Goal: Information Seeking & Learning: Learn about a topic

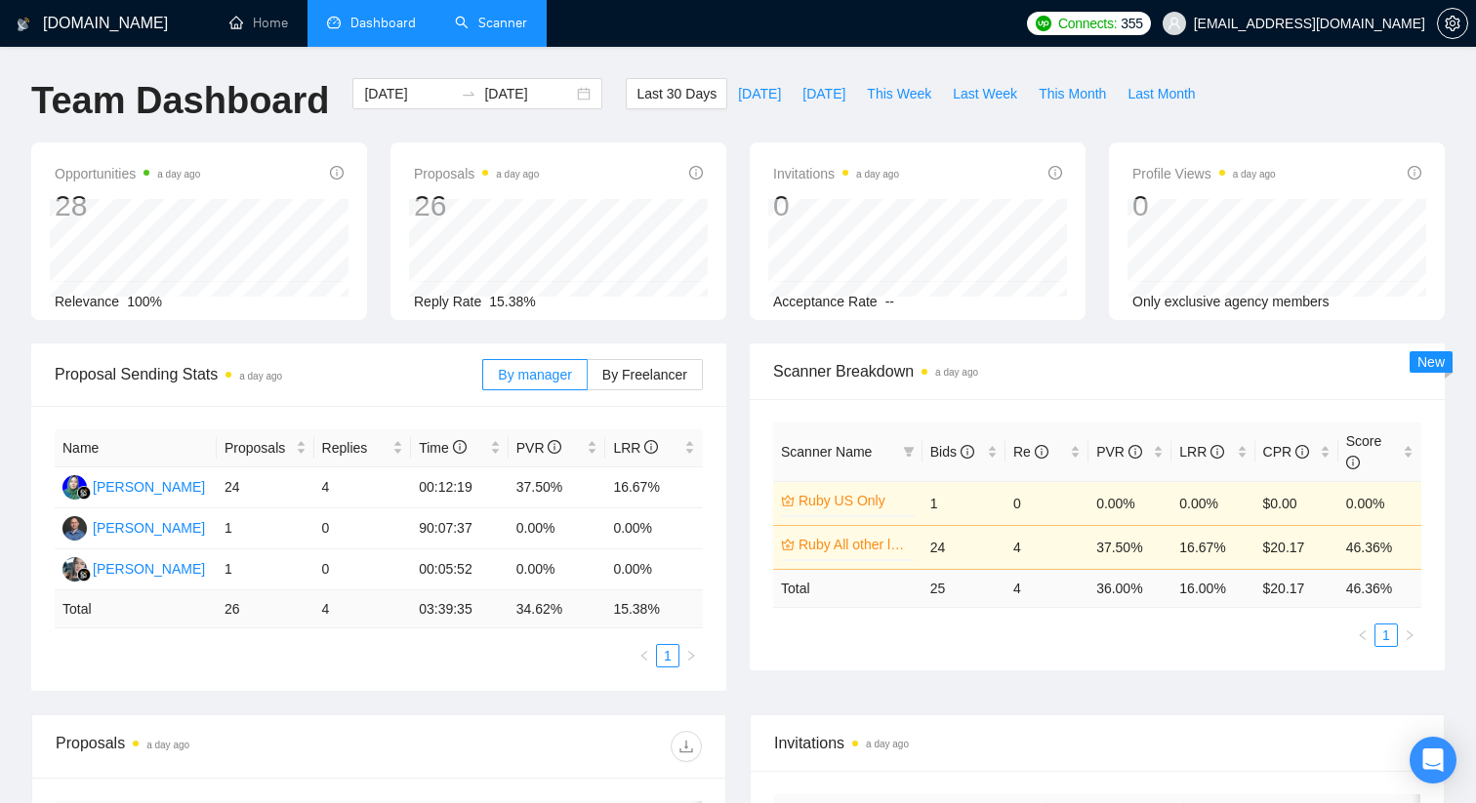
click at [504, 27] on link "Scanner" at bounding box center [491, 23] width 72 height 17
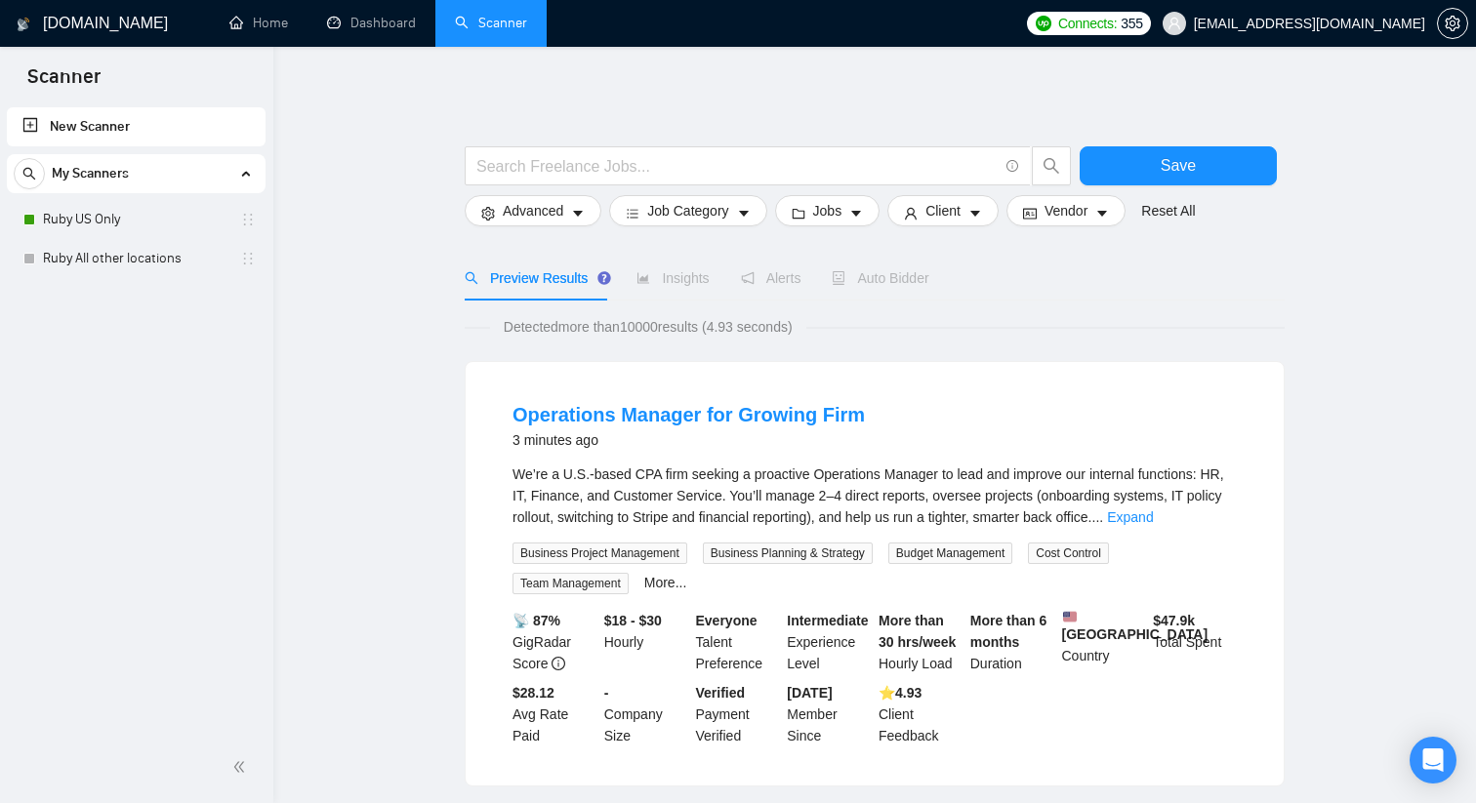
click at [129, 126] on link "New Scanner" at bounding box center [135, 126] width 227 height 39
click at [114, 126] on link "New Scanner" at bounding box center [135, 126] width 227 height 39
click at [549, 163] on input "text" at bounding box center [736, 166] width 521 height 24
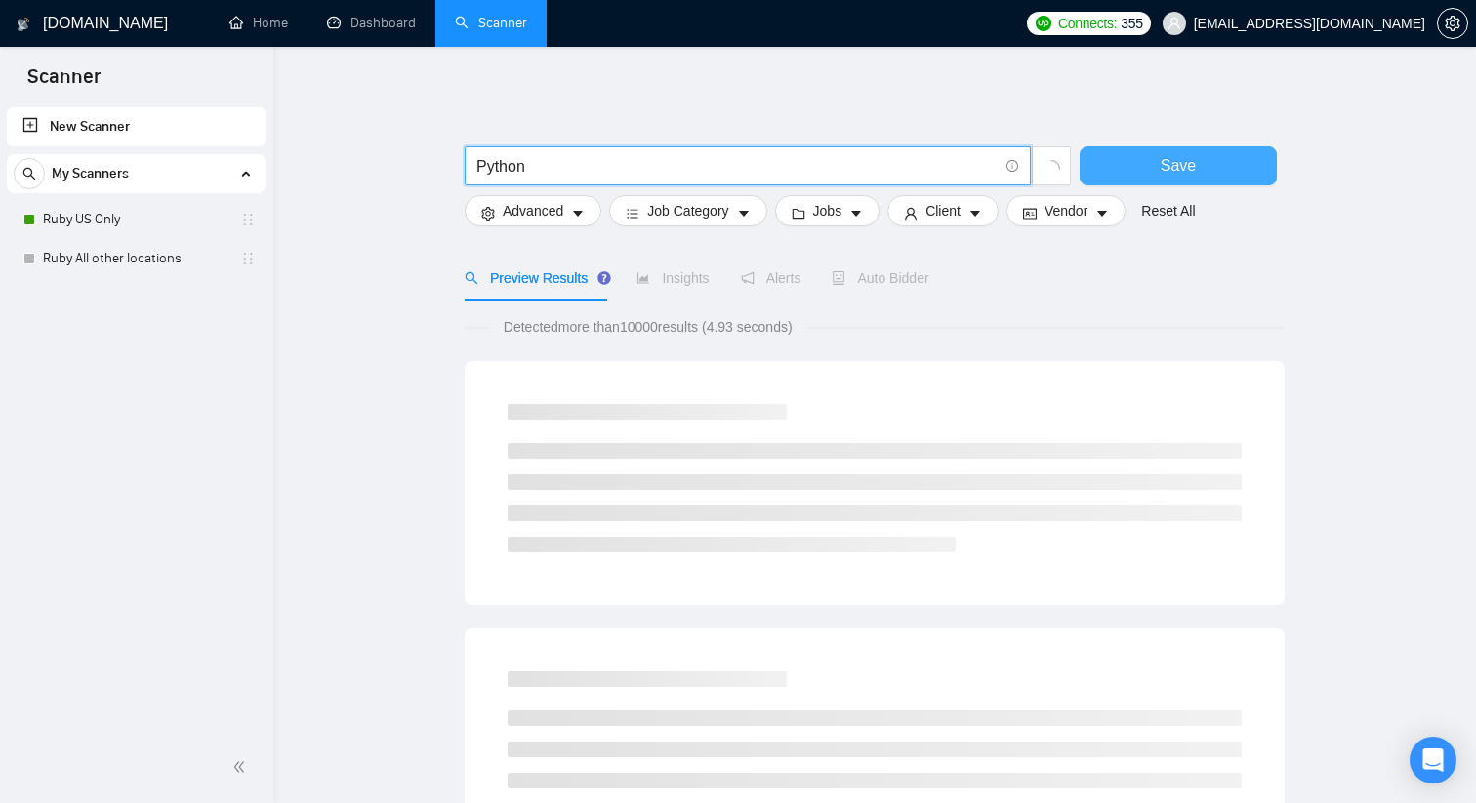
type input "Python"
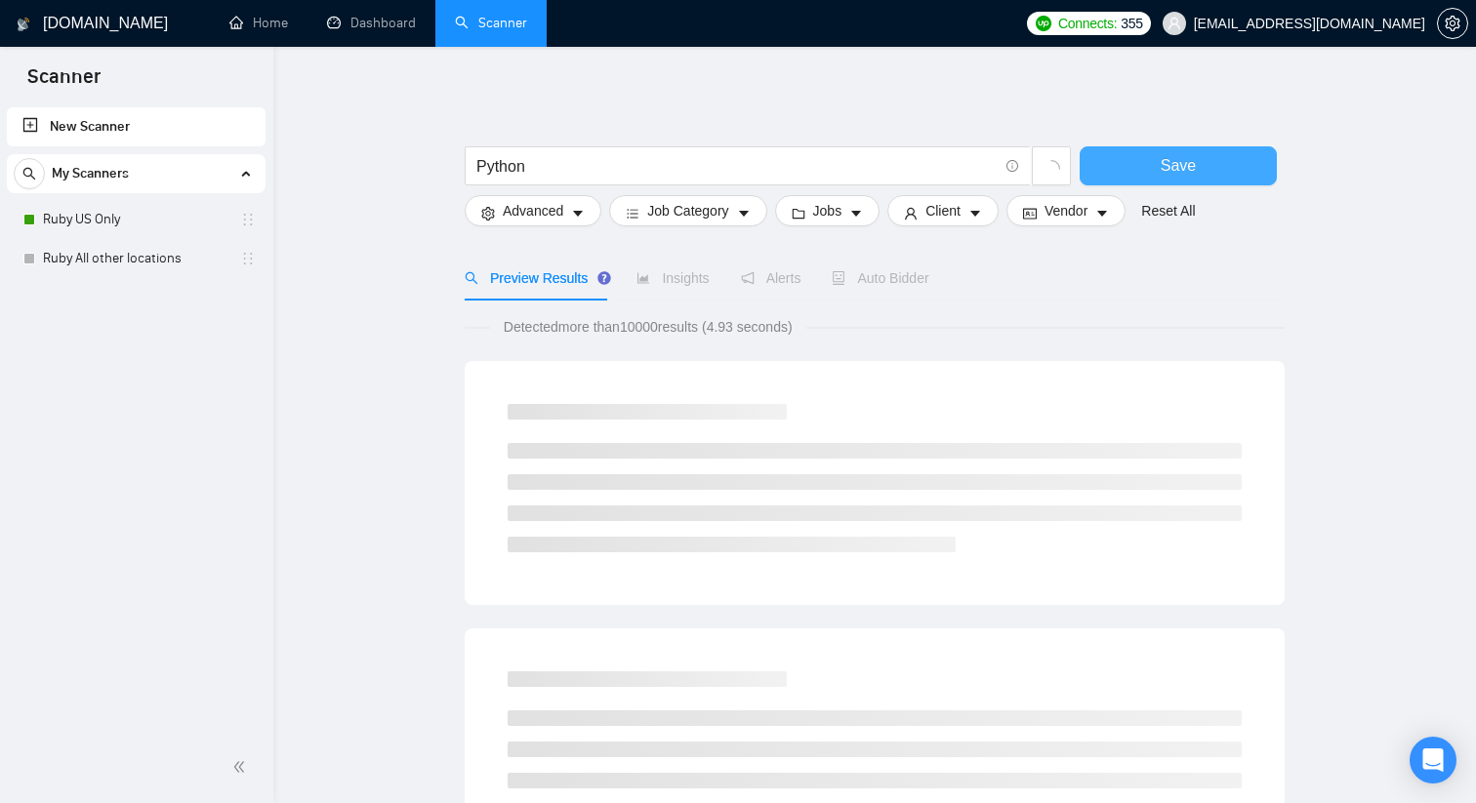
click at [1186, 162] on span "Save" at bounding box center [1178, 165] width 35 height 24
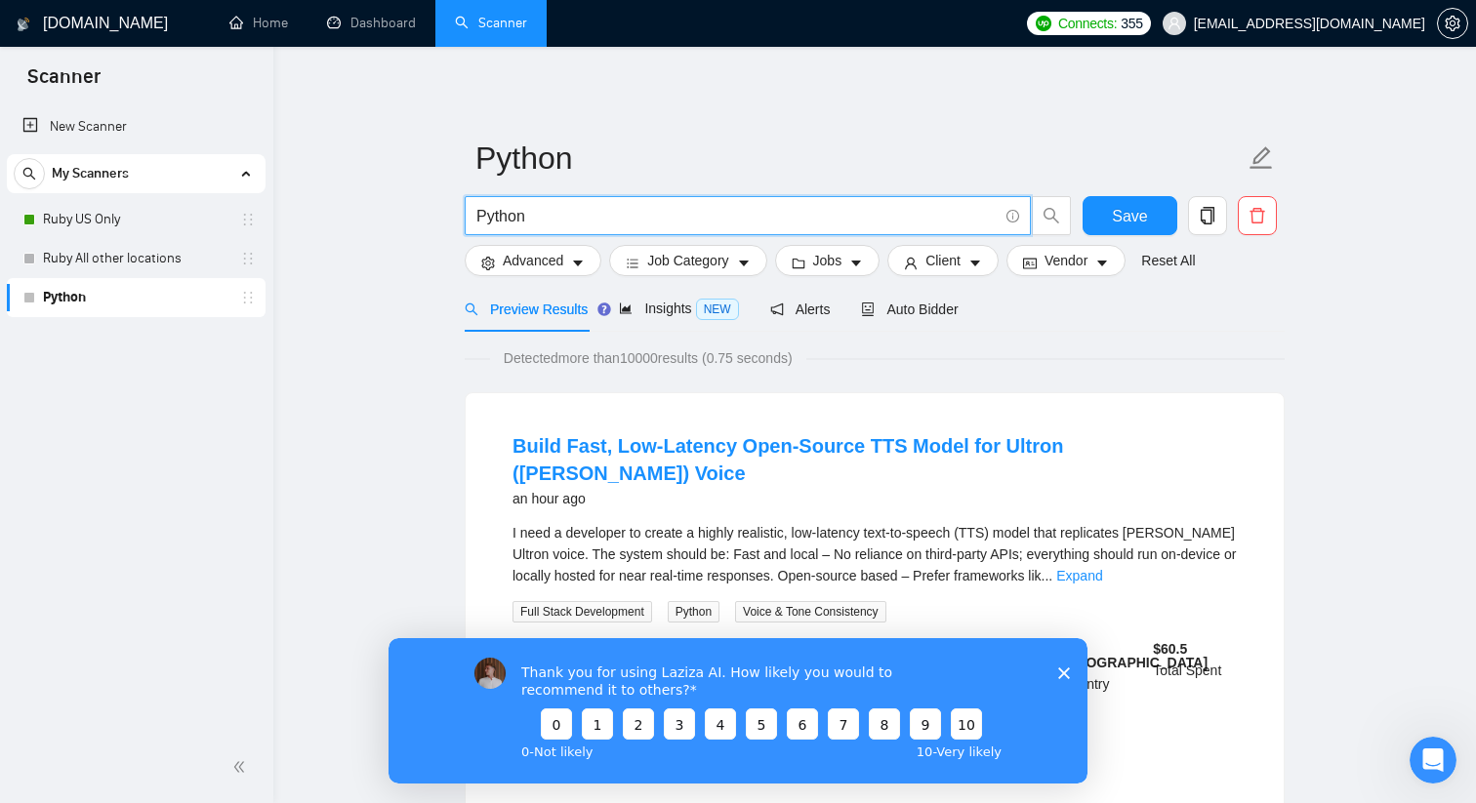
click at [584, 221] on input "Python" at bounding box center [736, 216] width 521 height 24
click at [1063, 667] on icon "Close survey" at bounding box center [1064, 673] width 12 height 12
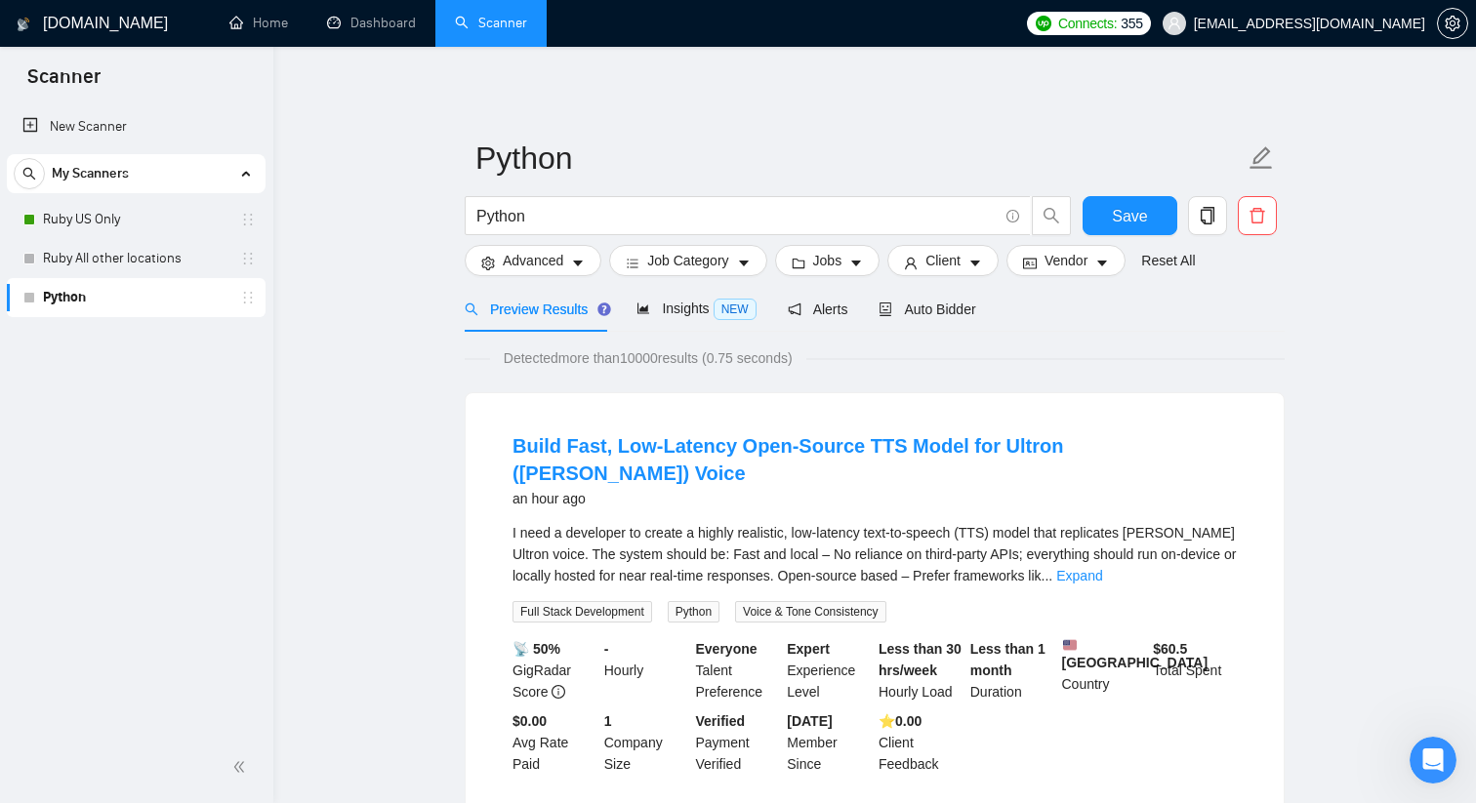
click at [90, 24] on h1 "[DOMAIN_NAME]" at bounding box center [105, 23] width 125 height 47
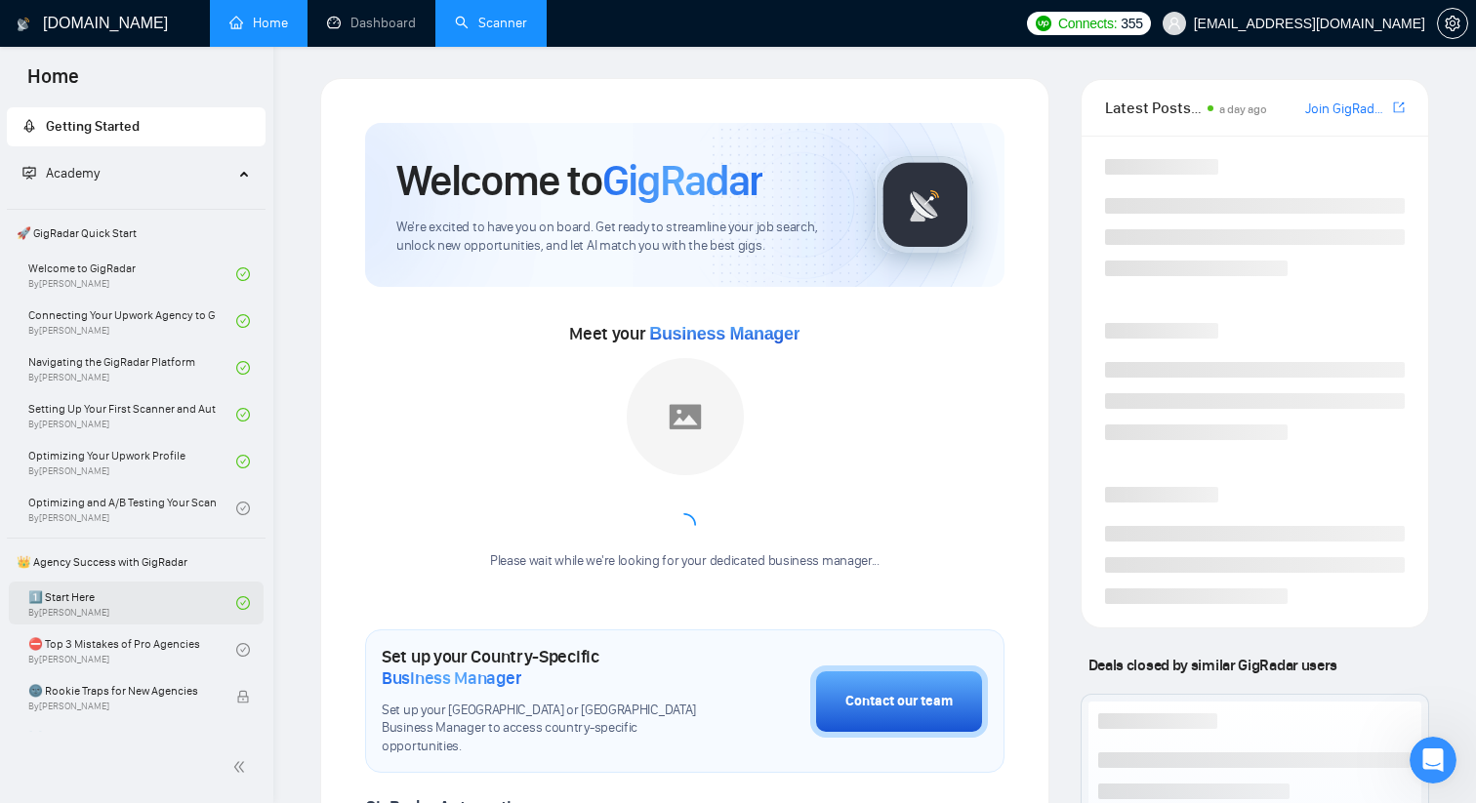
click at [127, 604] on link "1️⃣ Start Here By [PERSON_NAME]" at bounding box center [132, 603] width 208 height 43
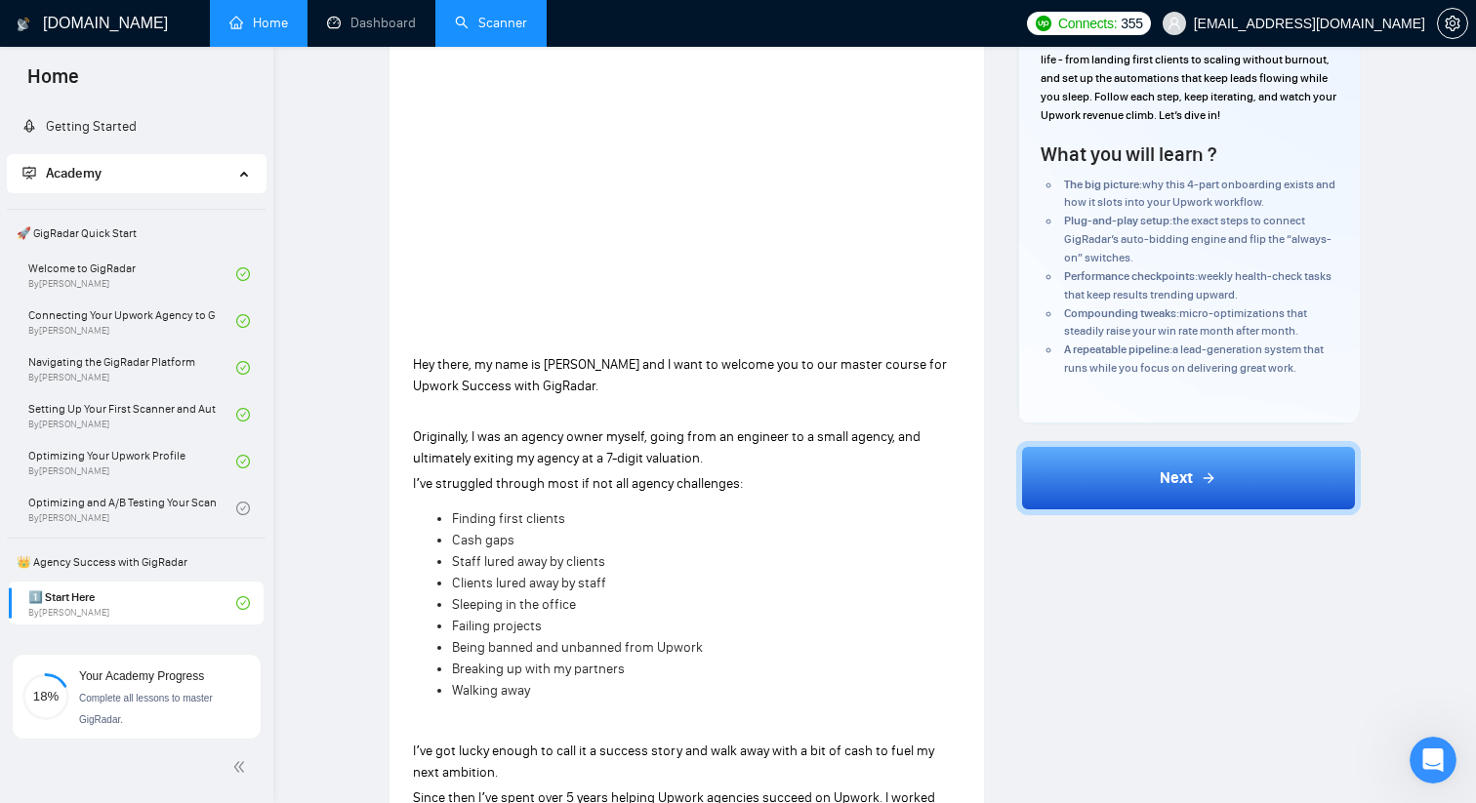
scroll to position [380, 0]
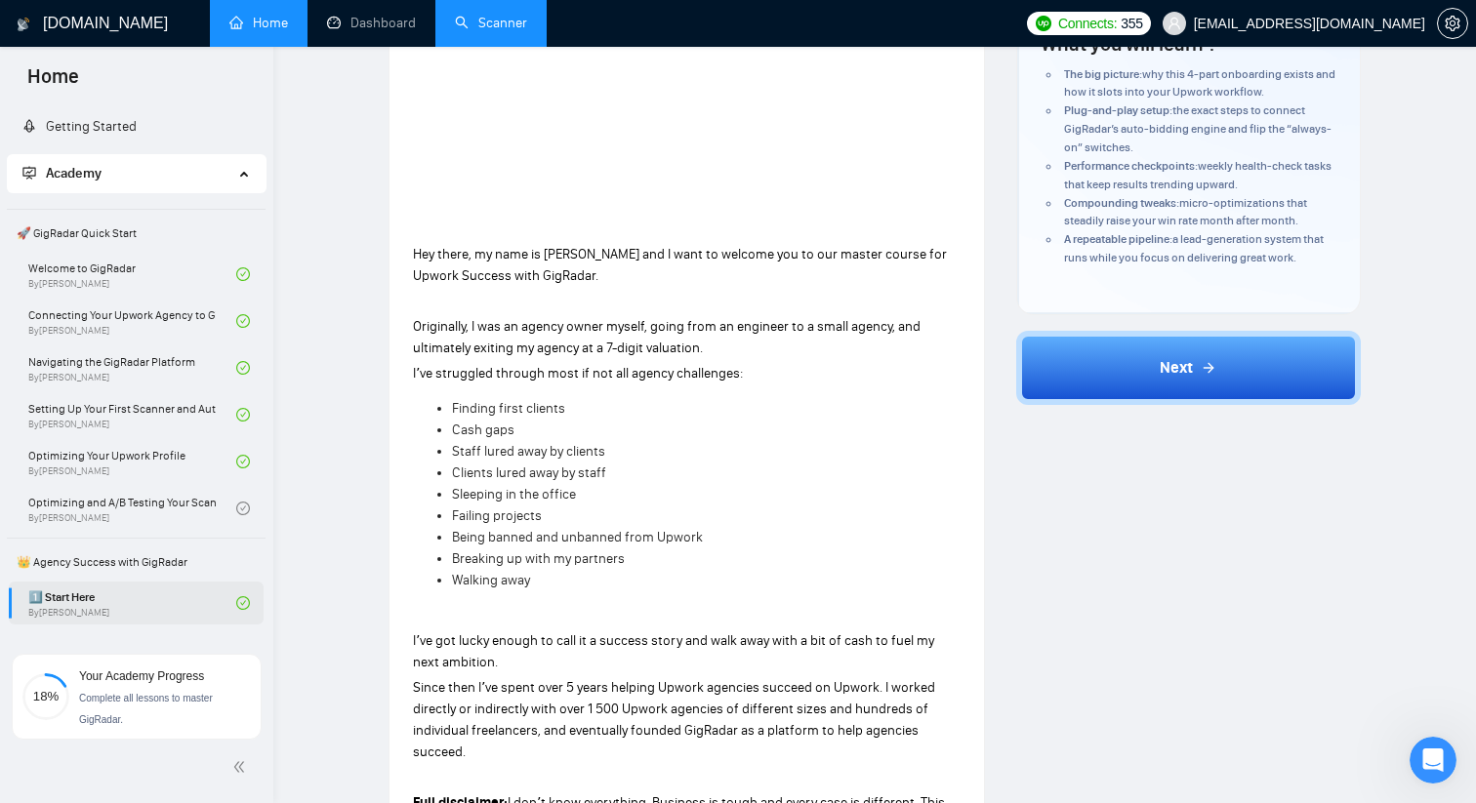
click at [112, 607] on link "1️⃣ Start Here By [PERSON_NAME]" at bounding box center [132, 603] width 208 height 43
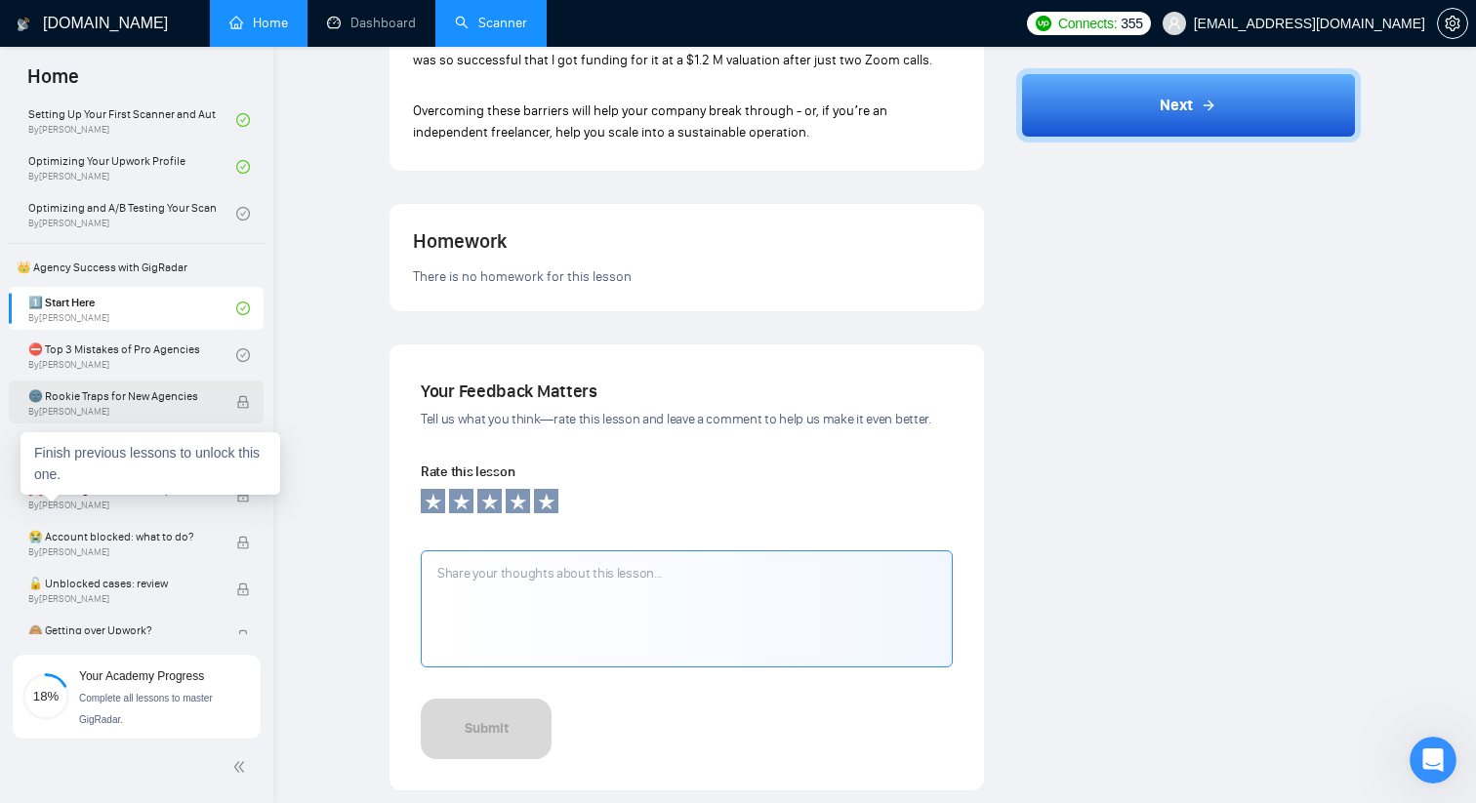
scroll to position [335, 0]
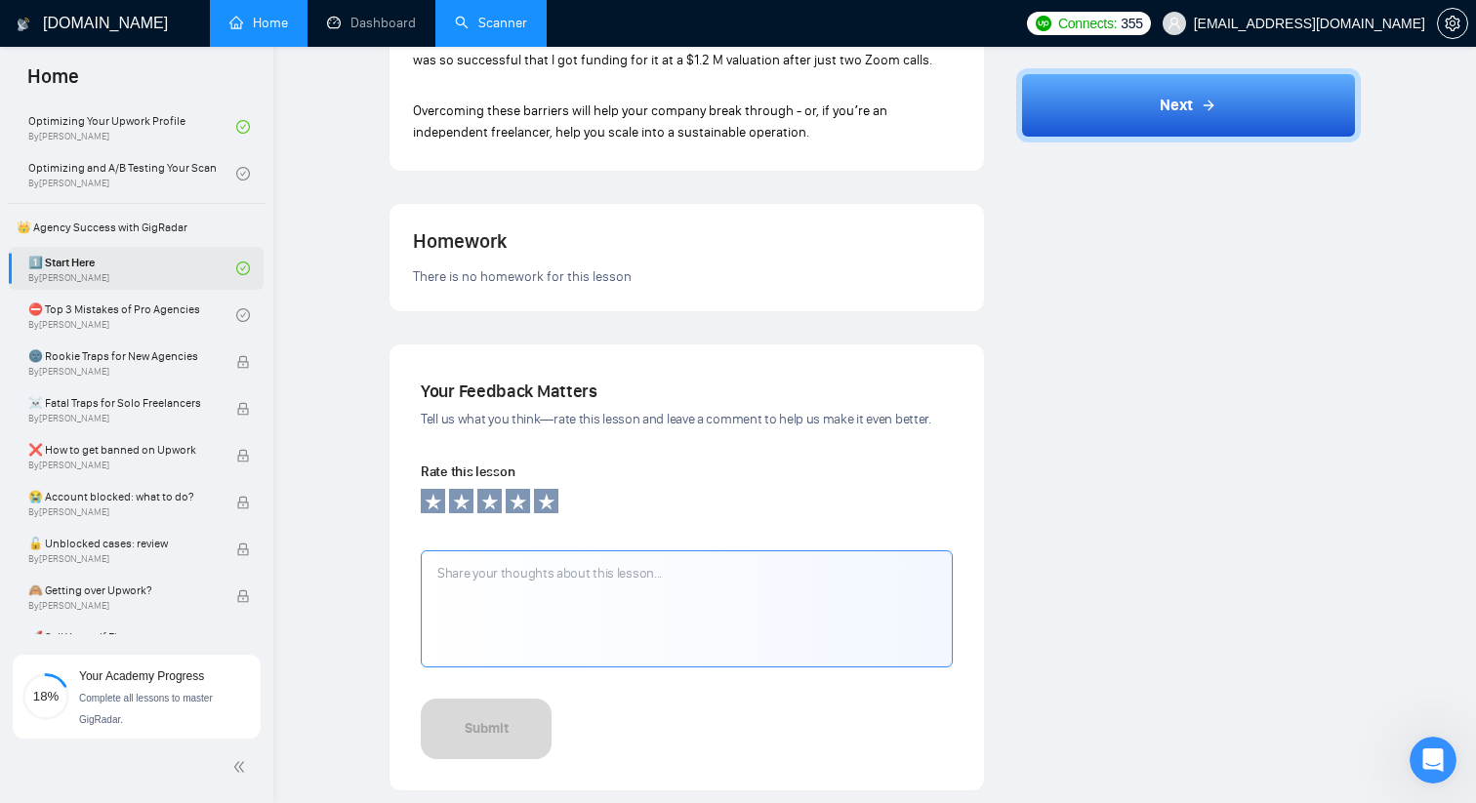
click at [152, 272] on link "1️⃣ Start Here By [PERSON_NAME]" at bounding box center [132, 268] width 208 height 43
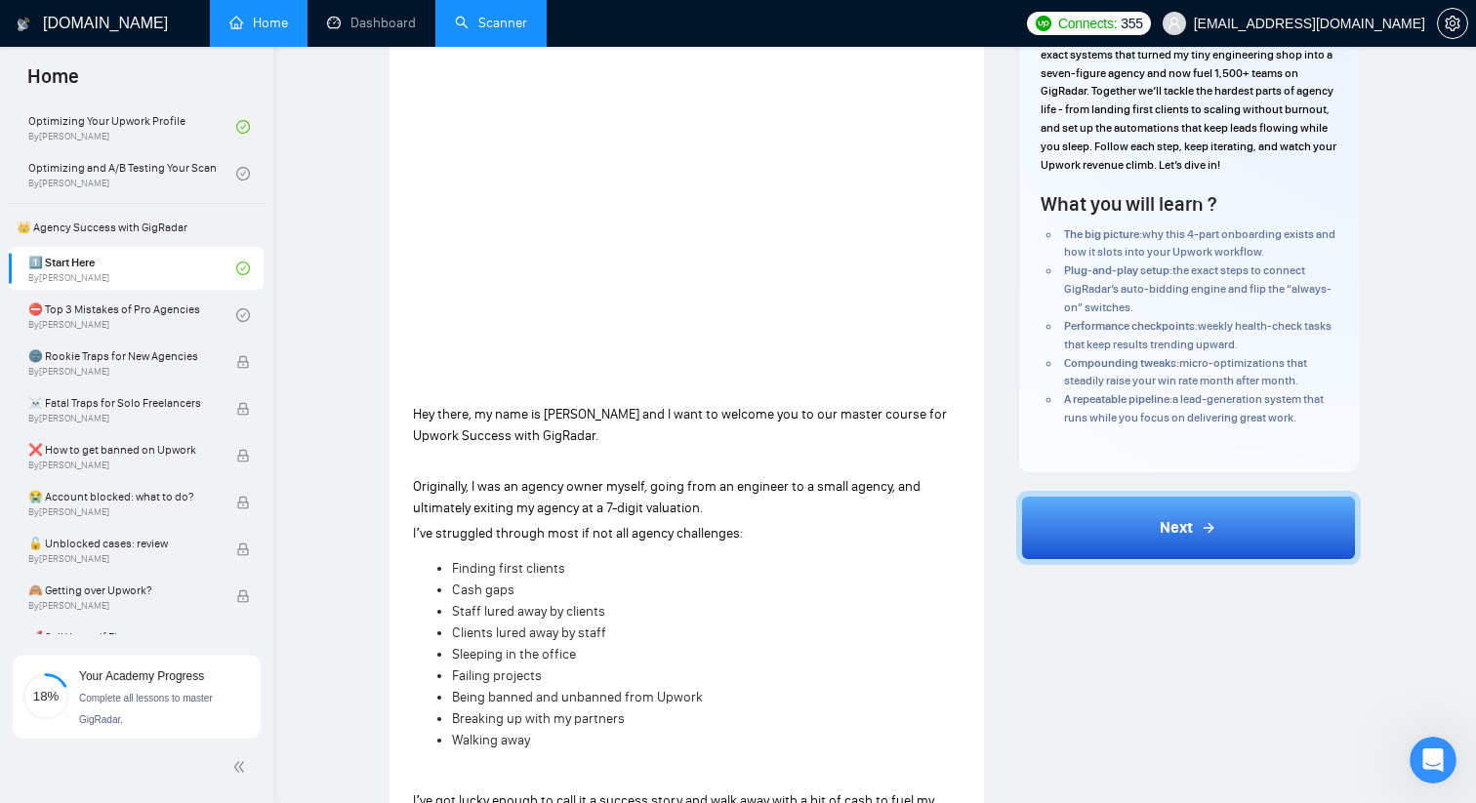
scroll to position [183, 0]
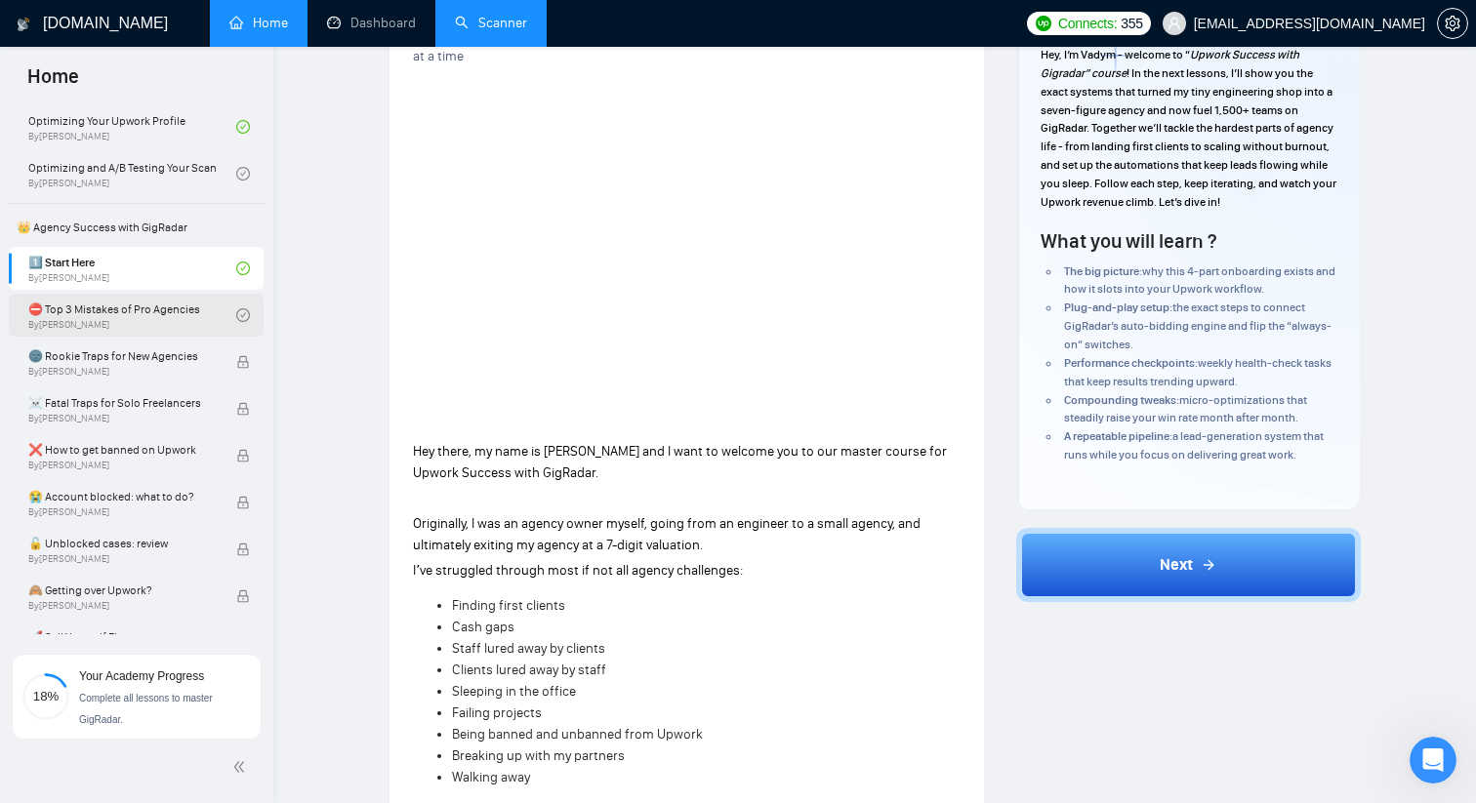
click at [123, 315] on link "⛔ Top 3 Mistakes of Pro Agencies By [PERSON_NAME]" at bounding box center [132, 315] width 208 height 43
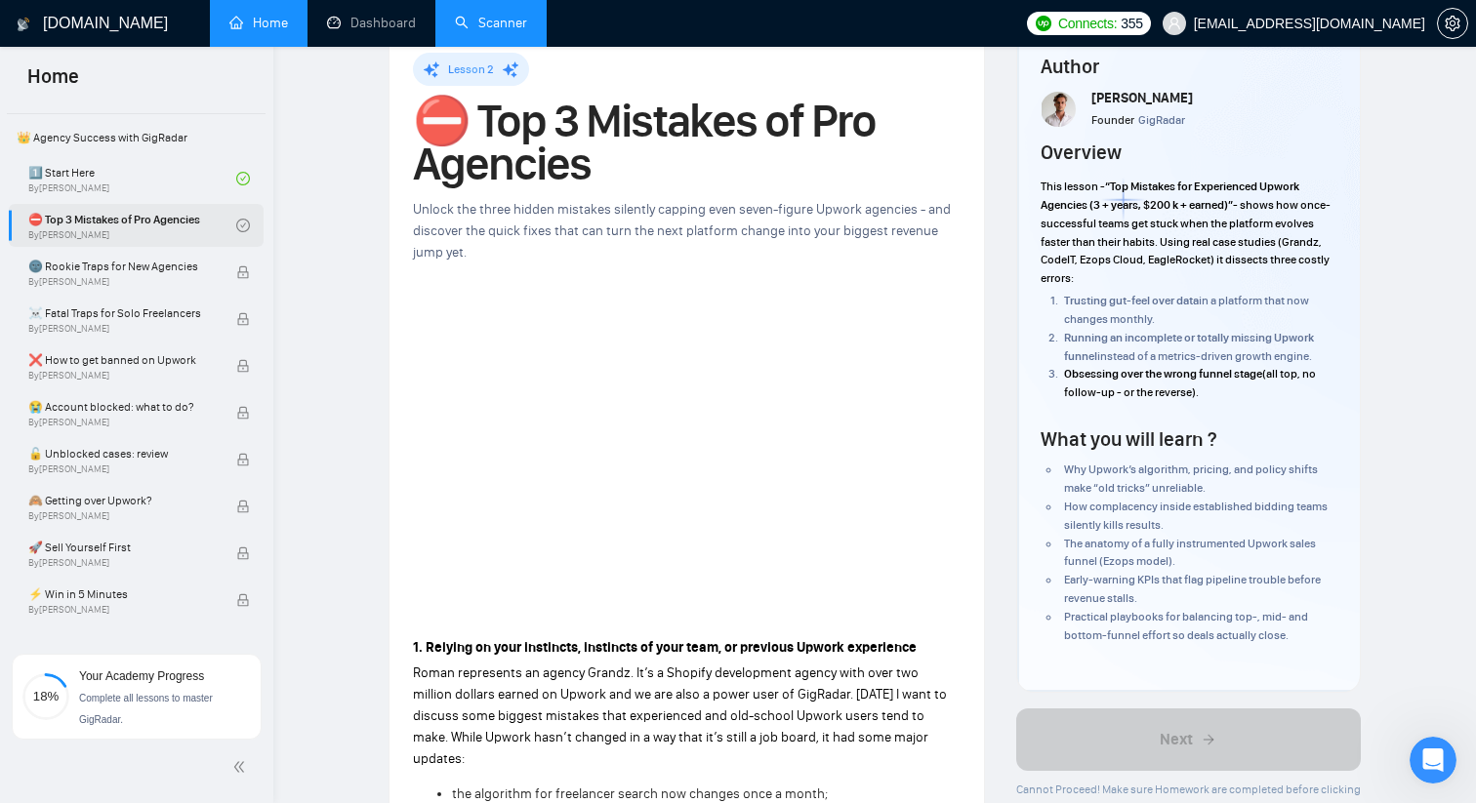
scroll to position [427, 0]
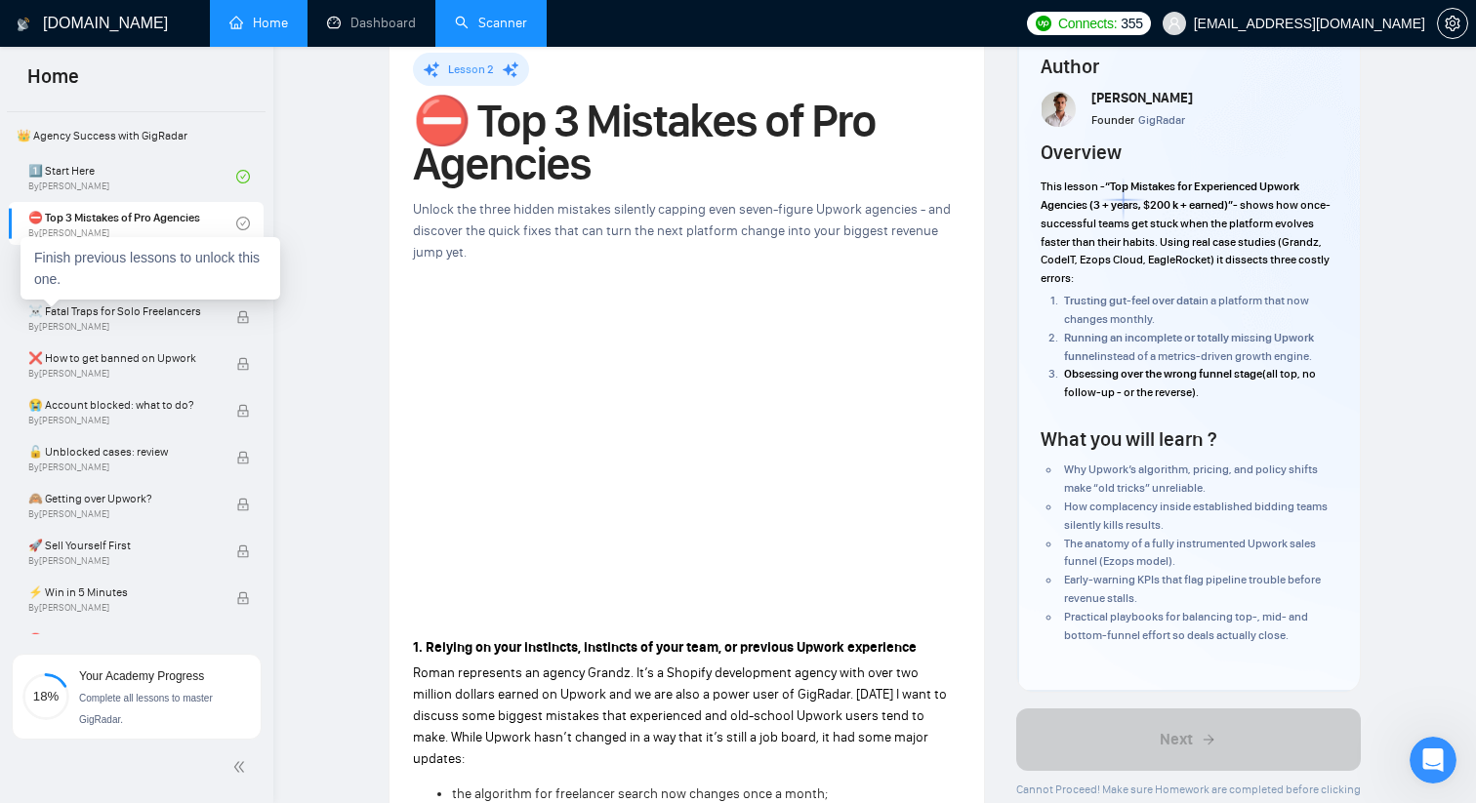
click at [126, 276] on div "Finish previous lessons to unlock this one." at bounding box center [151, 268] width 260 height 62
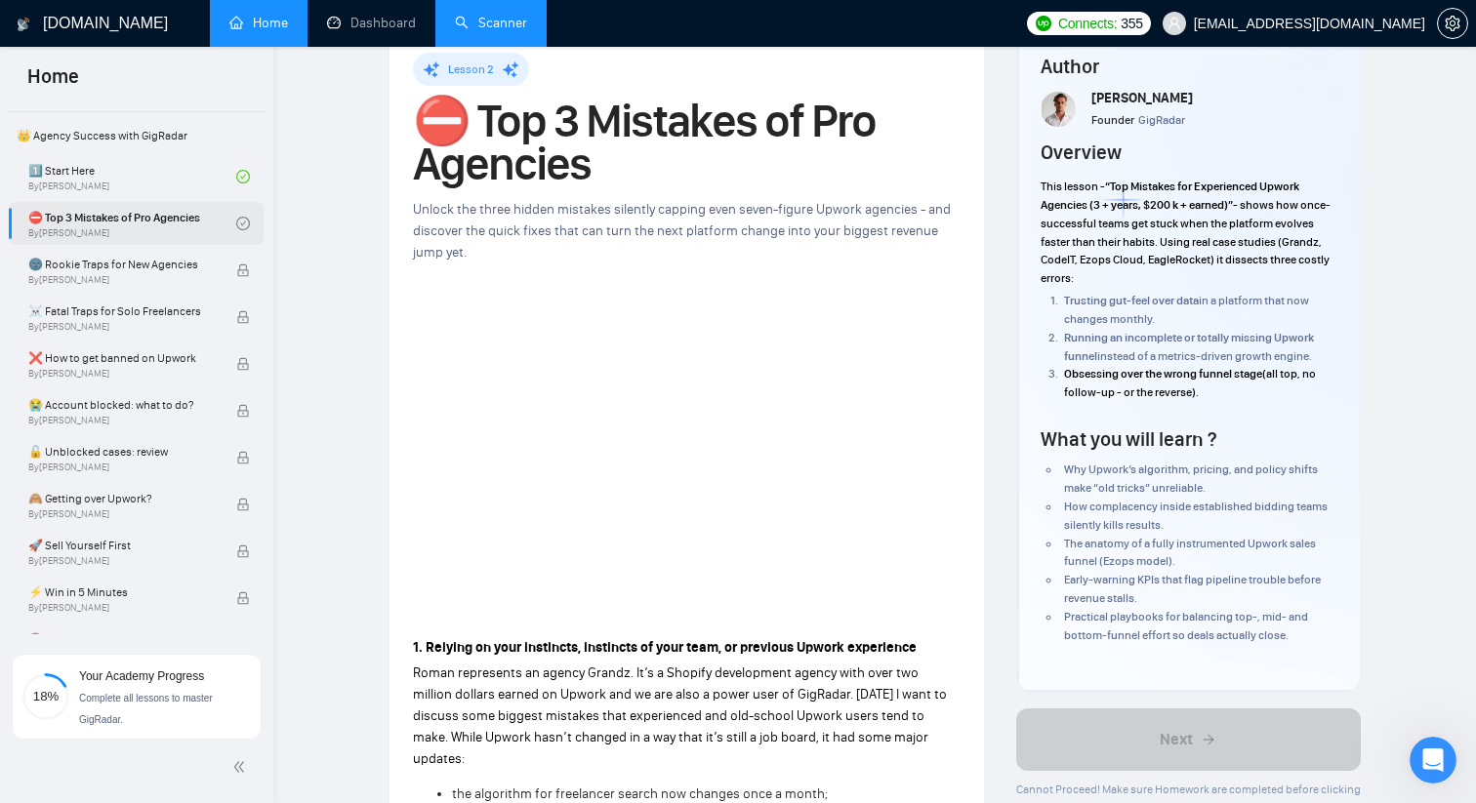
click at [175, 229] on link "⛔ Top 3 Mistakes of Pro Agencies By [PERSON_NAME]" at bounding box center [132, 223] width 208 height 43
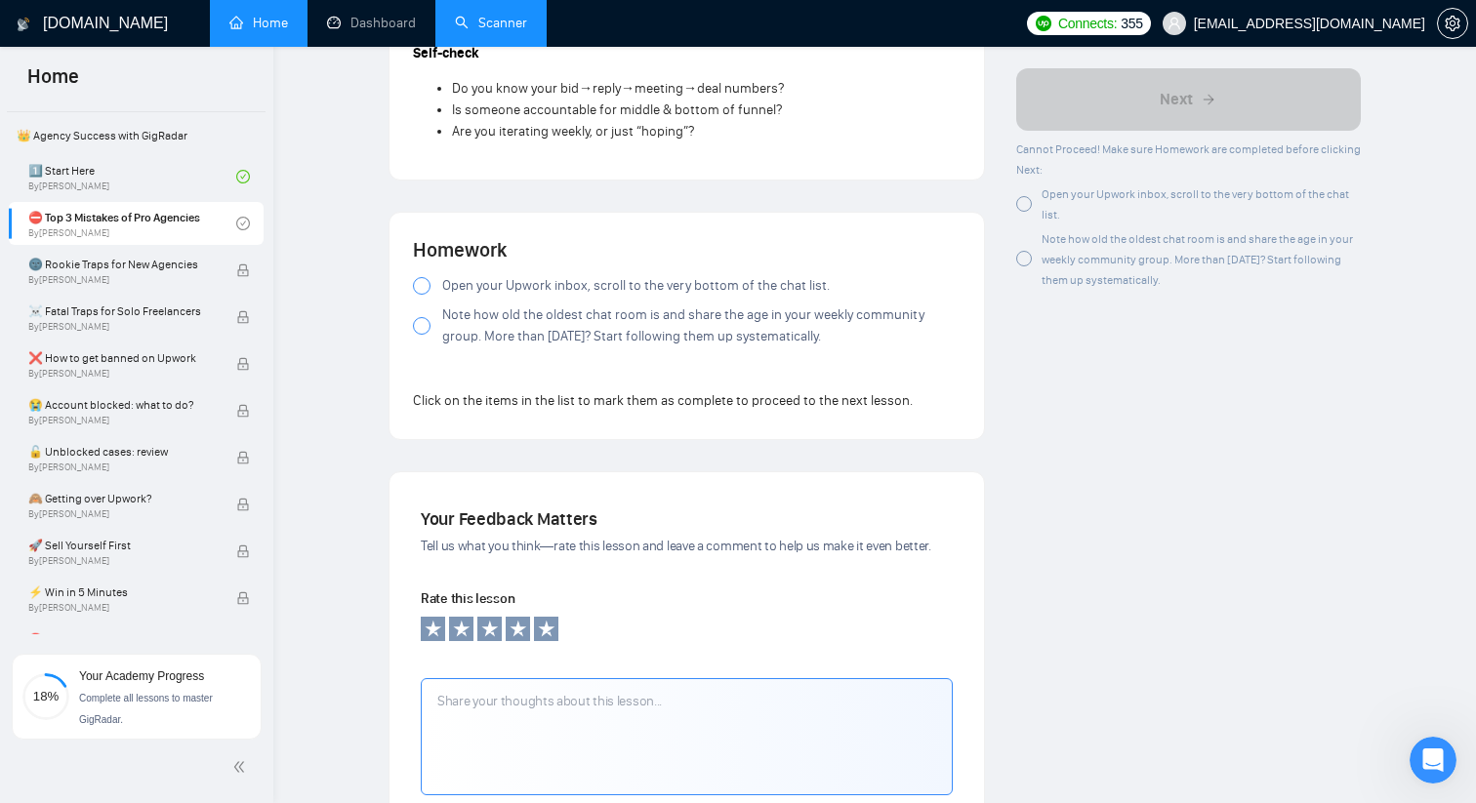
scroll to position [1527, 0]
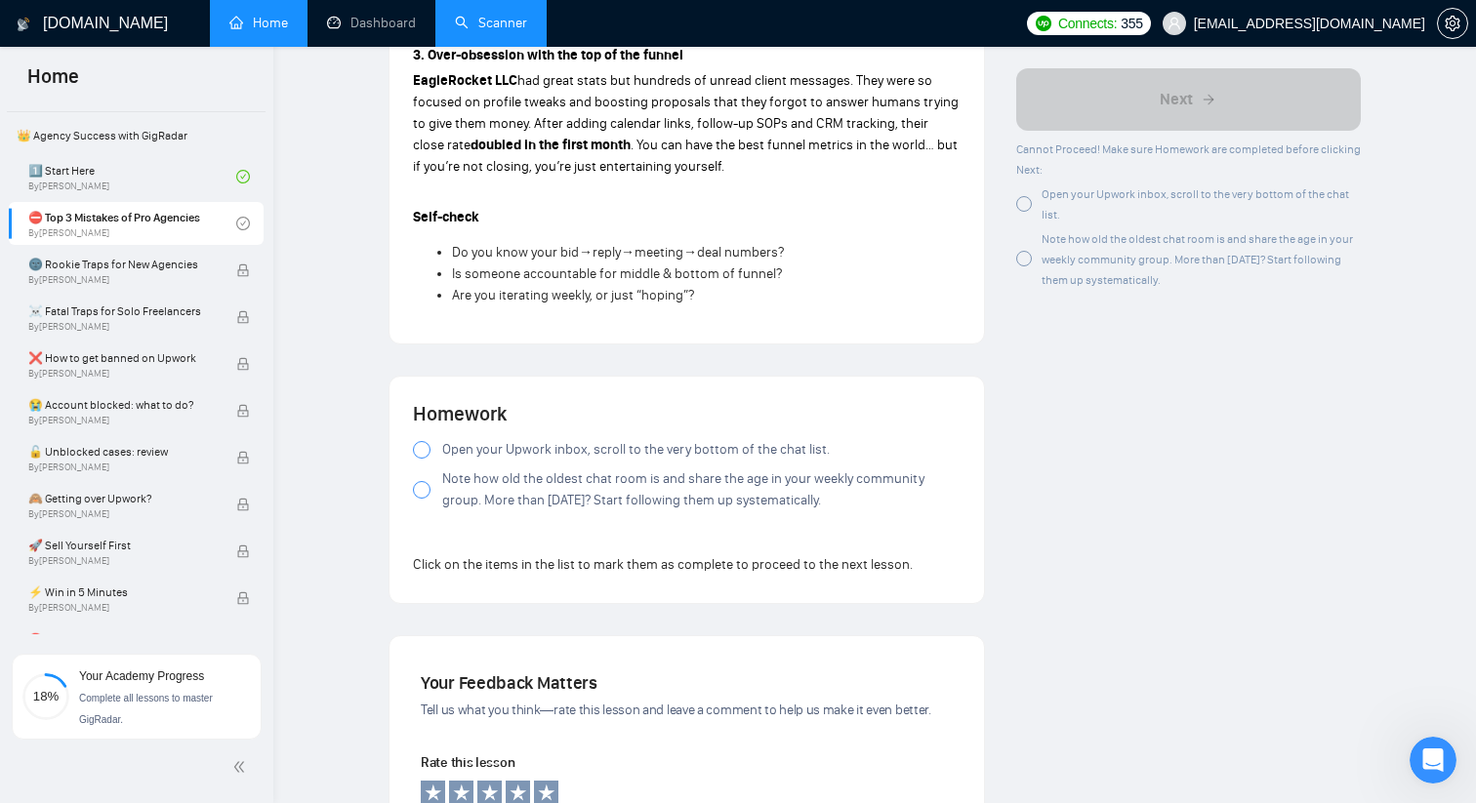
click at [425, 441] on div at bounding box center [422, 450] width 18 height 18
click at [487, 473] on span "Note how old the oldest chat room is and share the age in your weekly community…" at bounding box center [701, 490] width 518 height 43
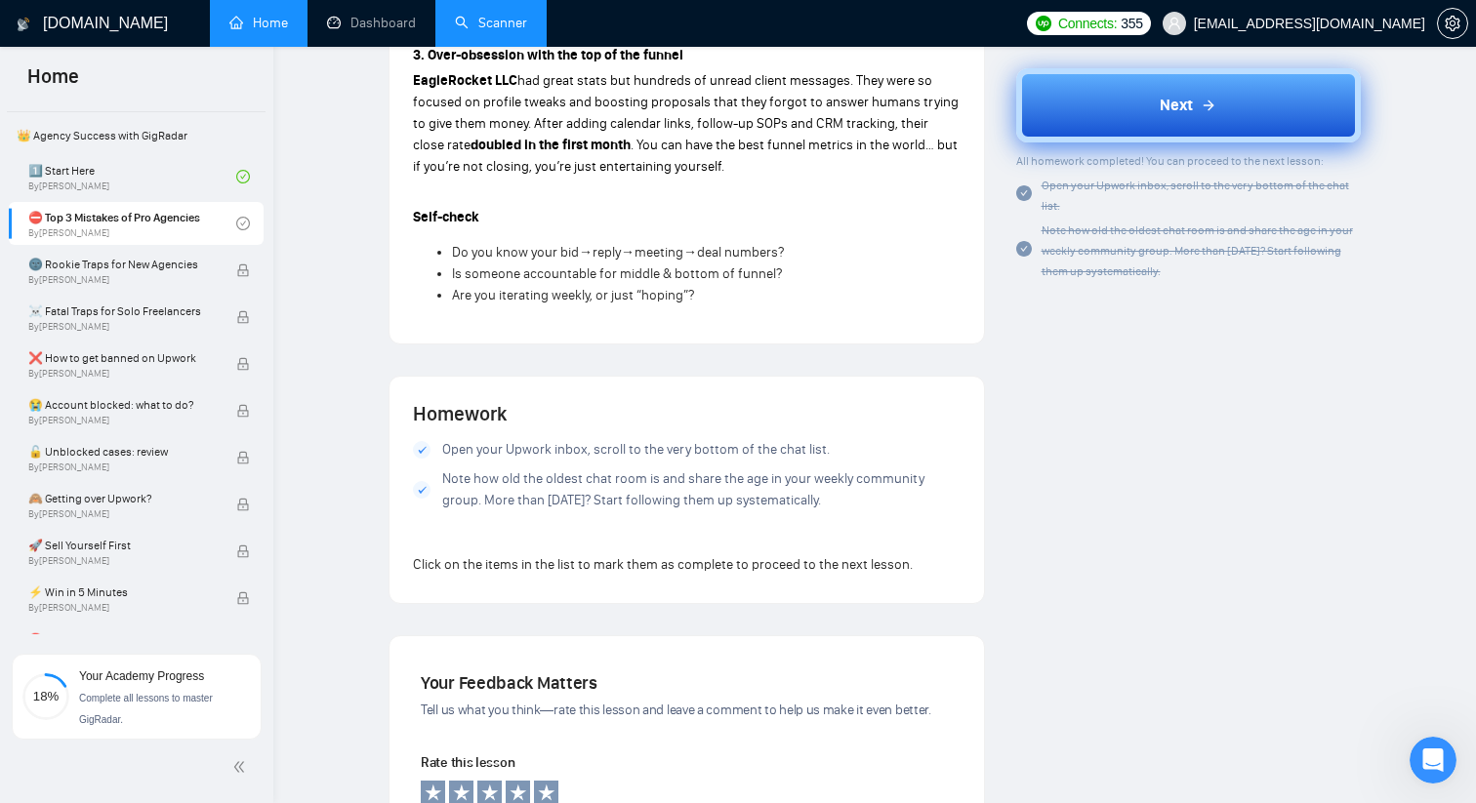
click at [1191, 118] on button "Next" at bounding box center [1189, 105] width 346 height 74
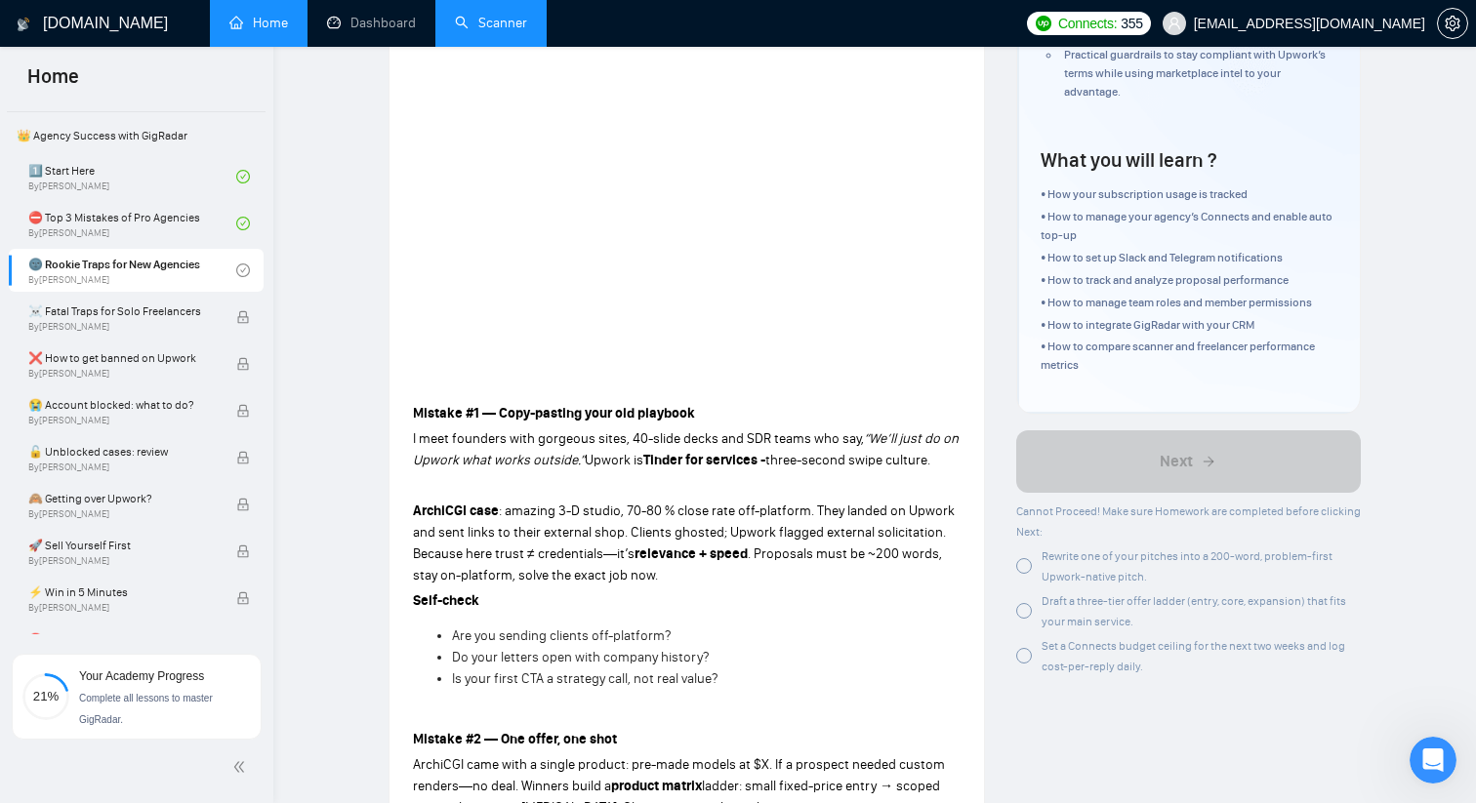
scroll to position [297, 0]
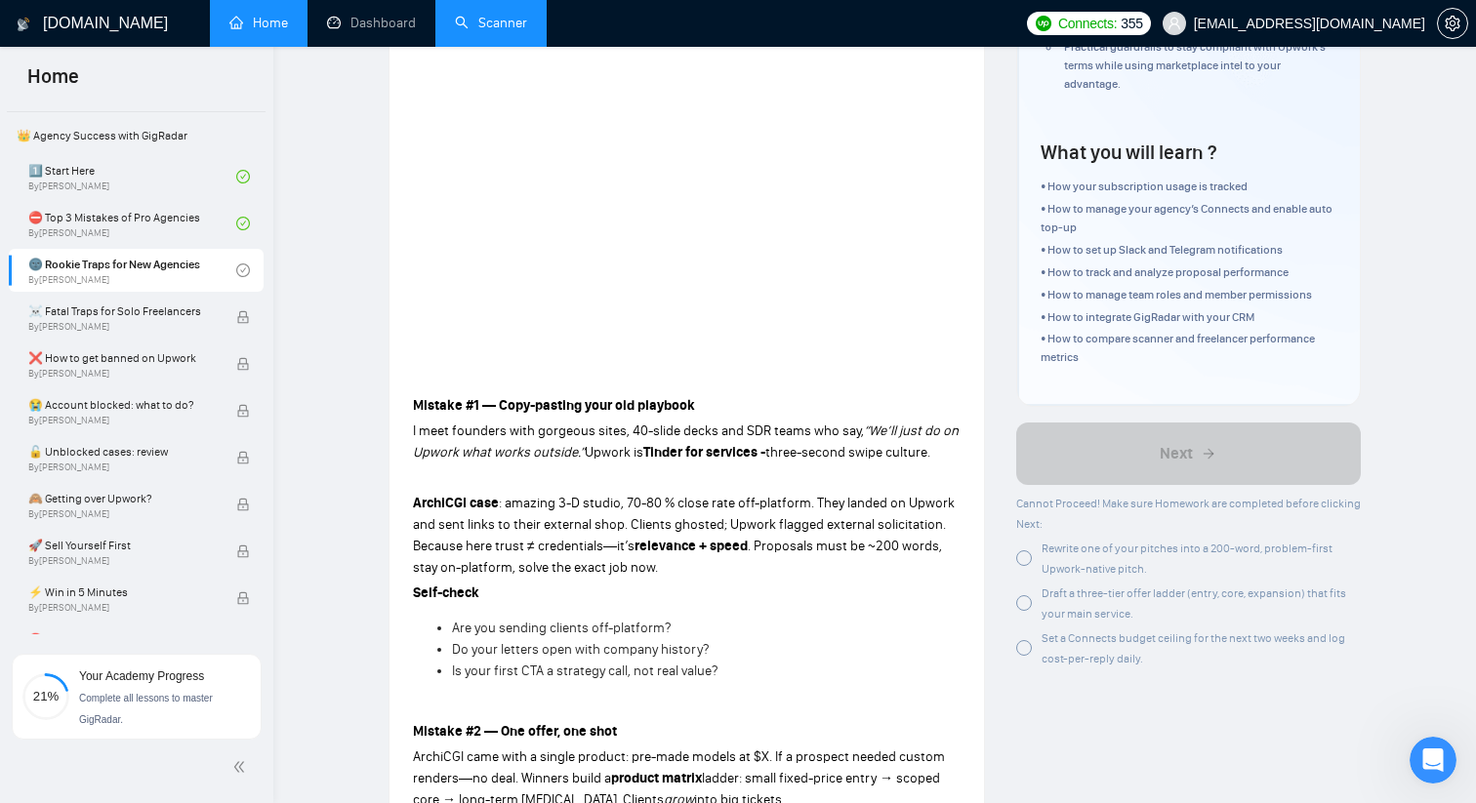
click at [1028, 554] on div at bounding box center [1024, 559] width 16 height 16
click at [1025, 601] on div at bounding box center [1024, 603] width 16 height 16
click at [1027, 640] on div at bounding box center [1024, 648] width 16 height 16
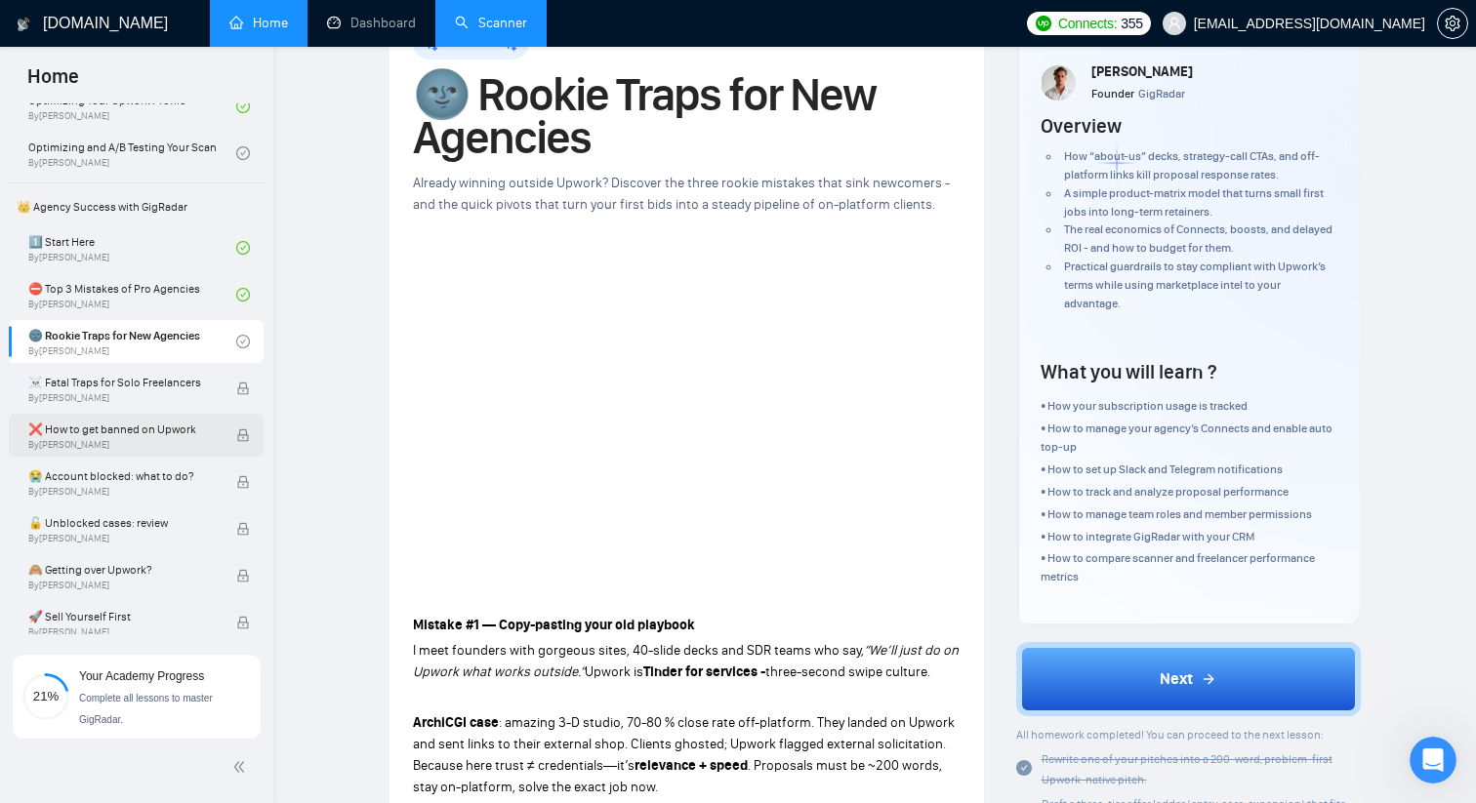
scroll to position [353, 0]
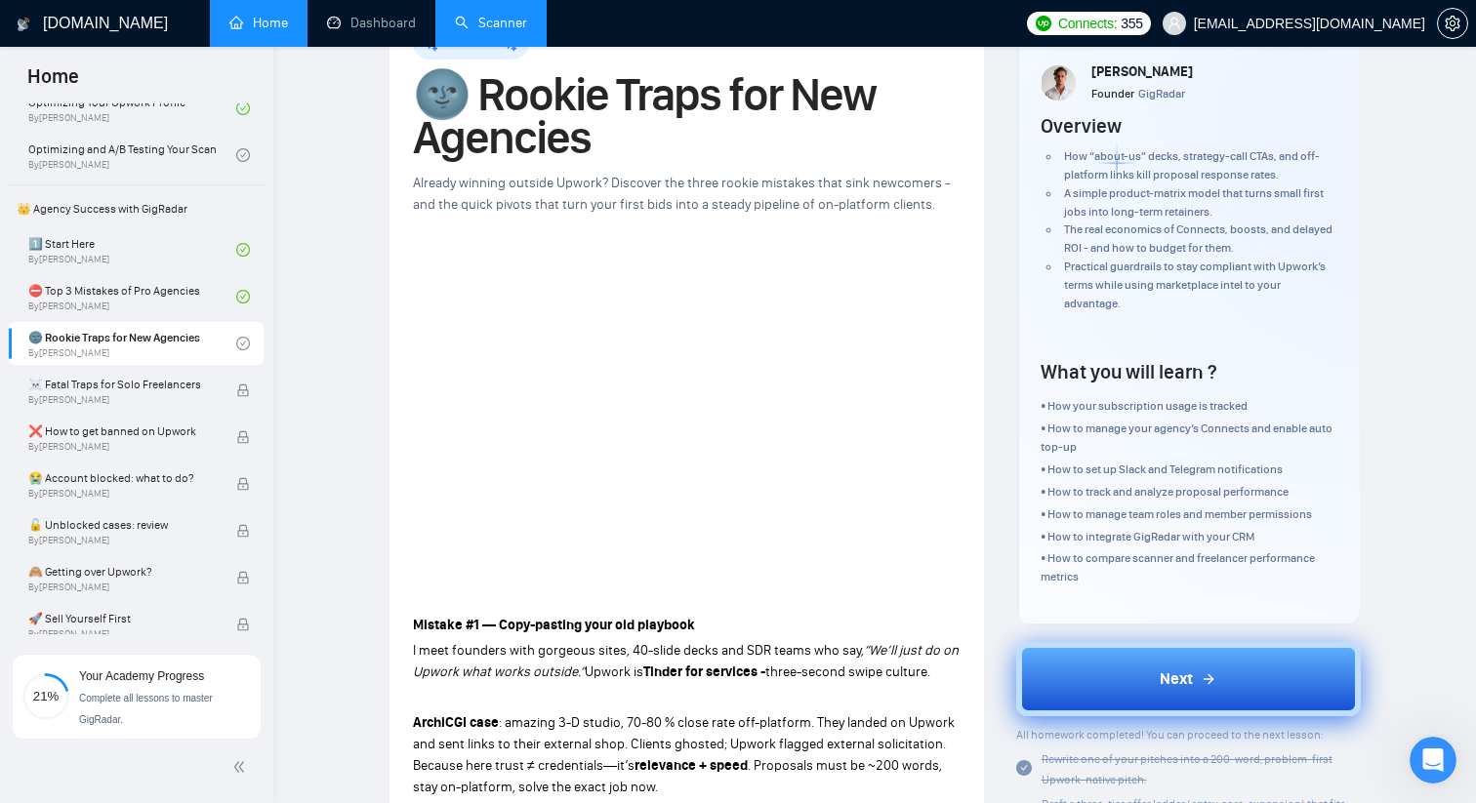
click at [1208, 679] on icon at bounding box center [1209, 679] width 9 height 0
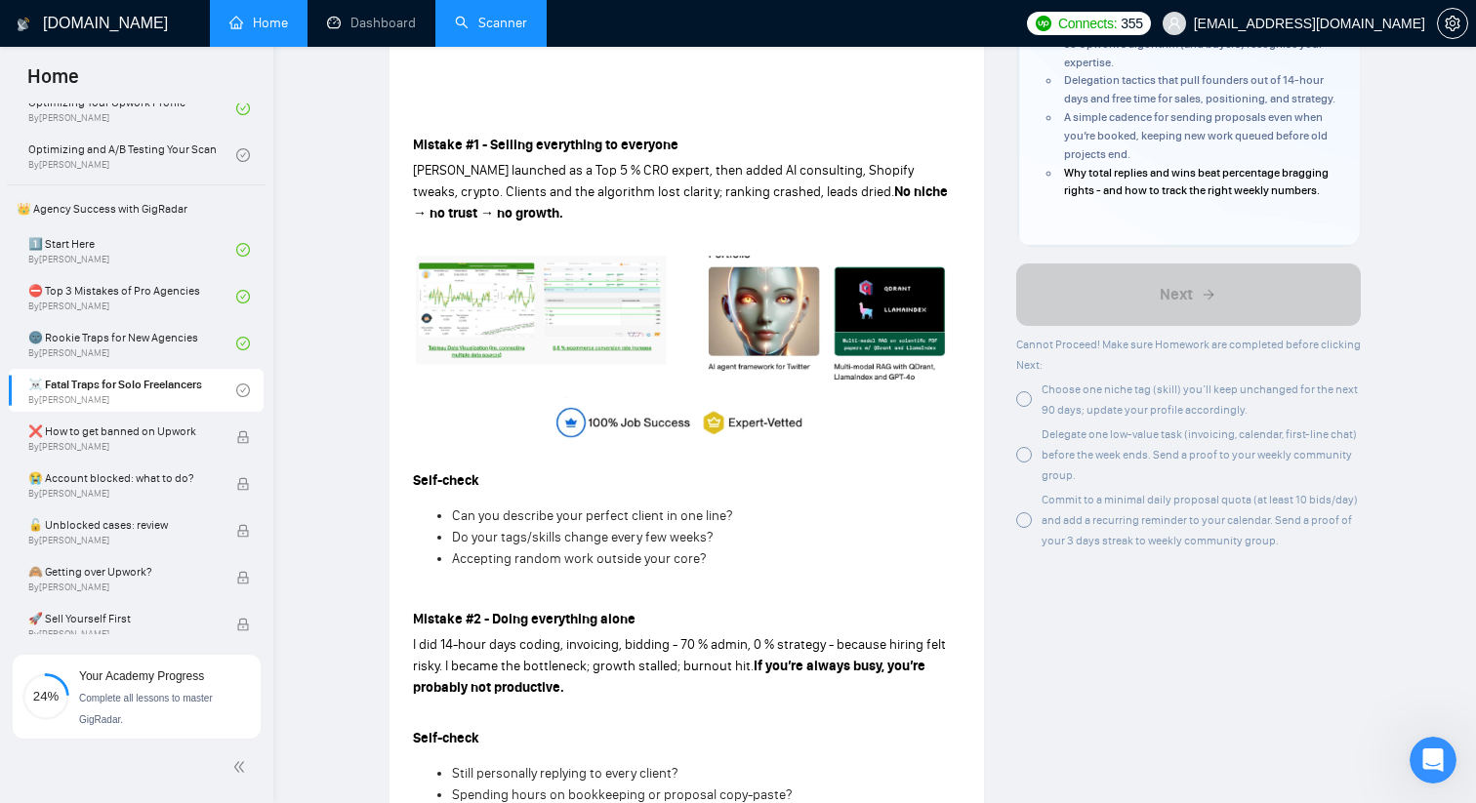
scroll to position [537, 0]
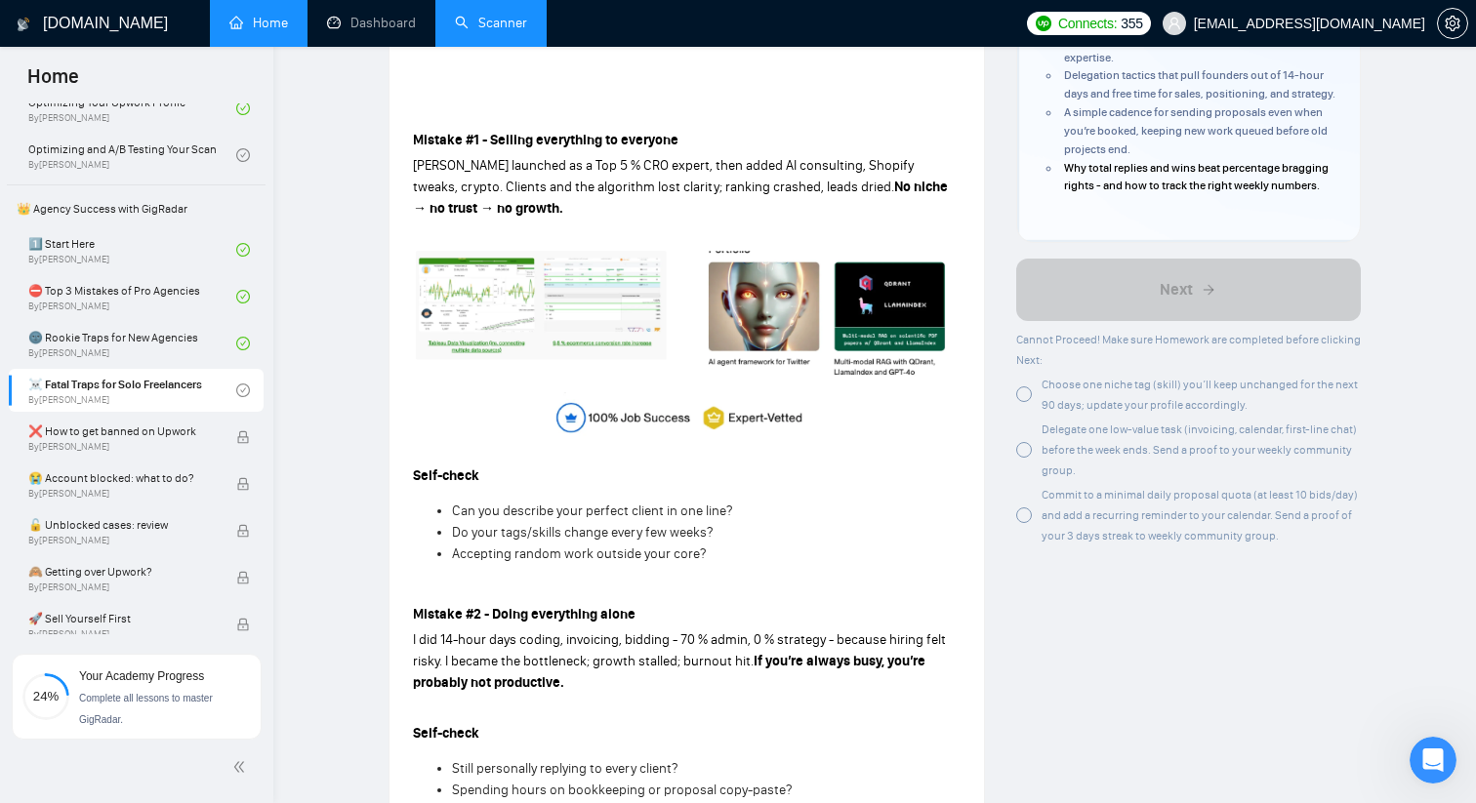
click at [1031, 402] on div at bounding box center [1024, 395] width 16 height 16
click at [1026, 458] on div at bounding box center [1024, 450] width 16 height 16
click at [1034, 539] on div "Commit to a minimal daily proposal quota (at least 10 bids/day) and add a recur…" at bounding box center [1189, 515] width 346 height 62
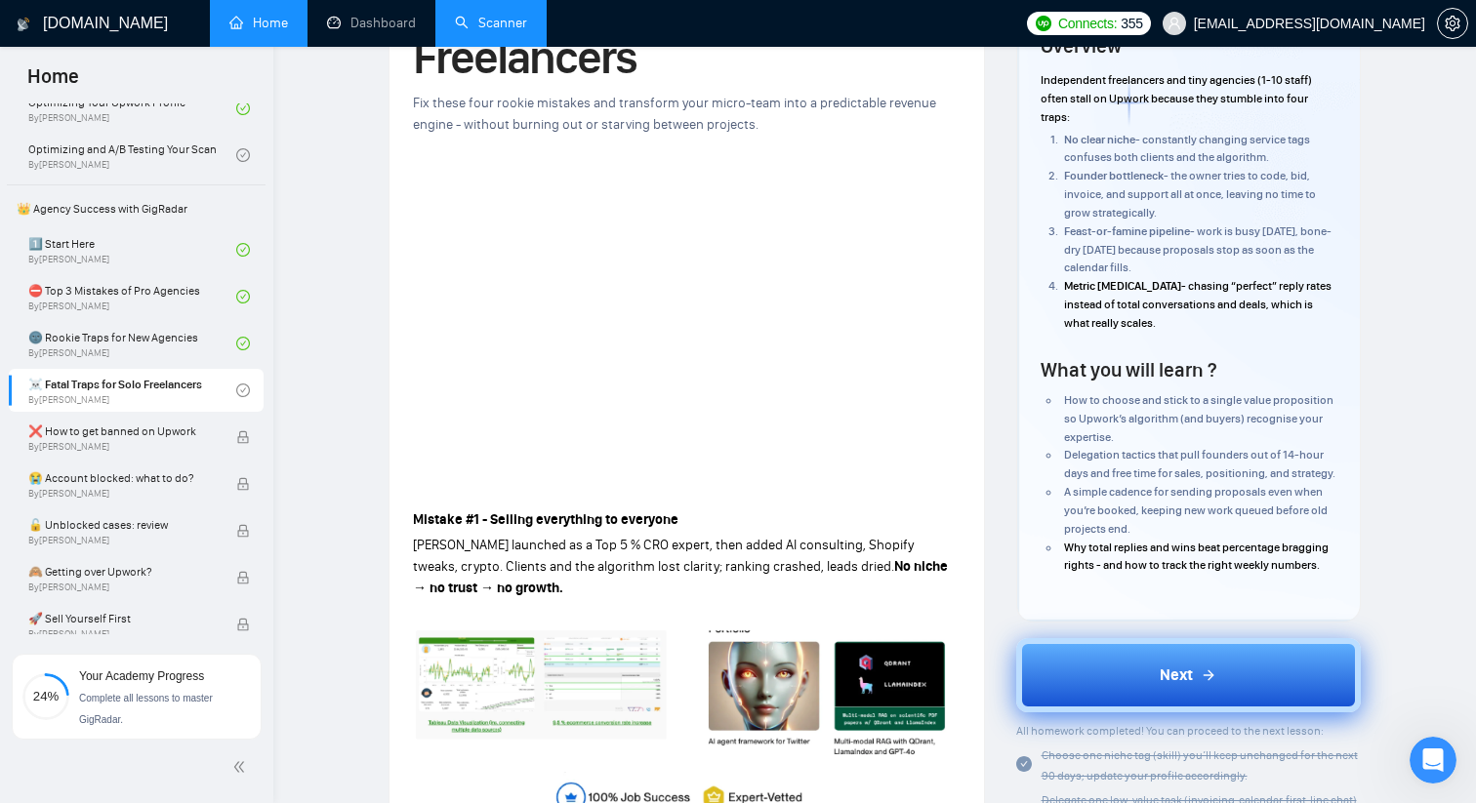
scroll to position [185, 0]
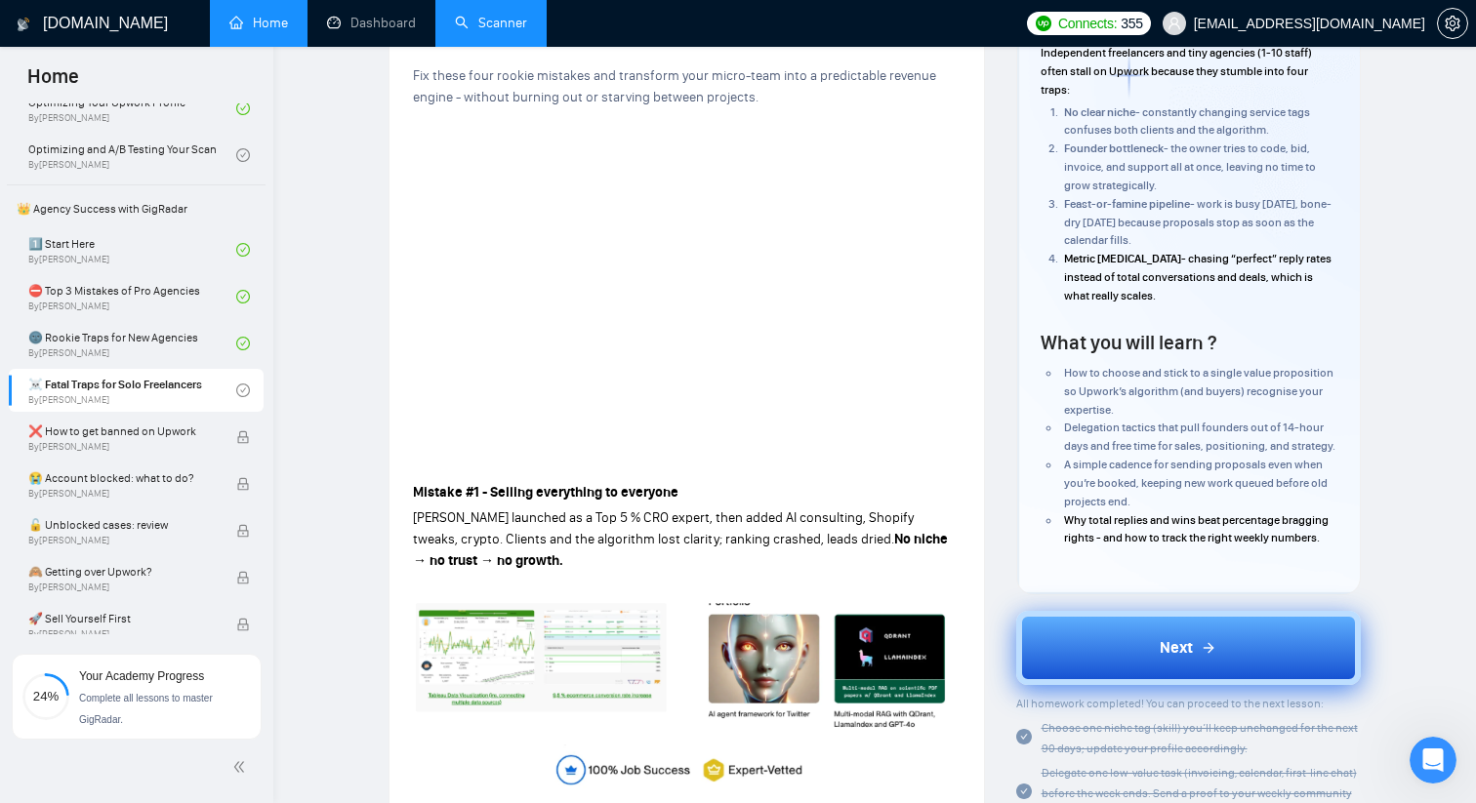
click at [1142, 659] on button "Next" at bounding box center [1189, 648] width 346 height 74
